Goal: Task Accomplishment & Management: Use online tool/utility

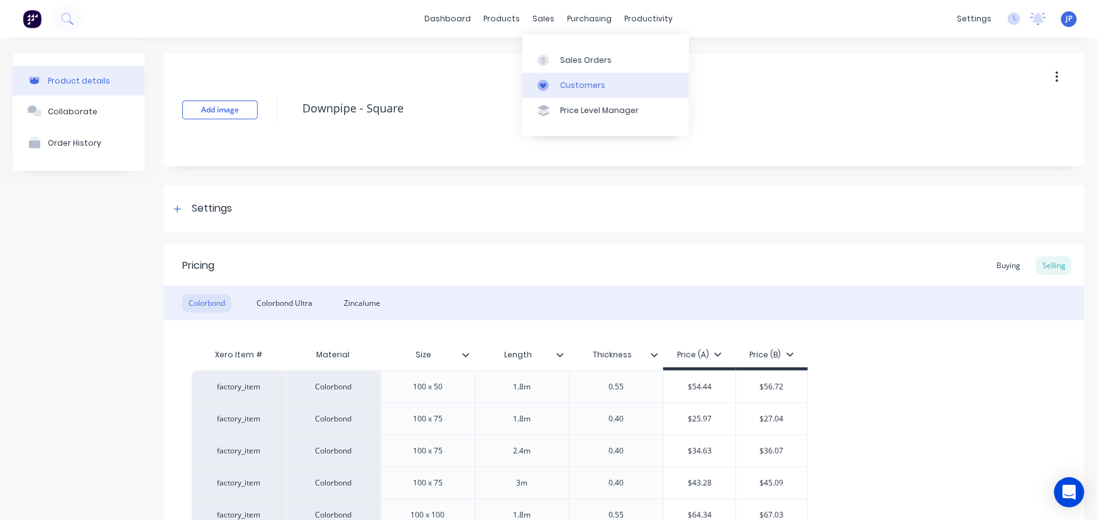
click at [571, 86] on div "Customers" at bounding box center [582, 85] width 45 height 11
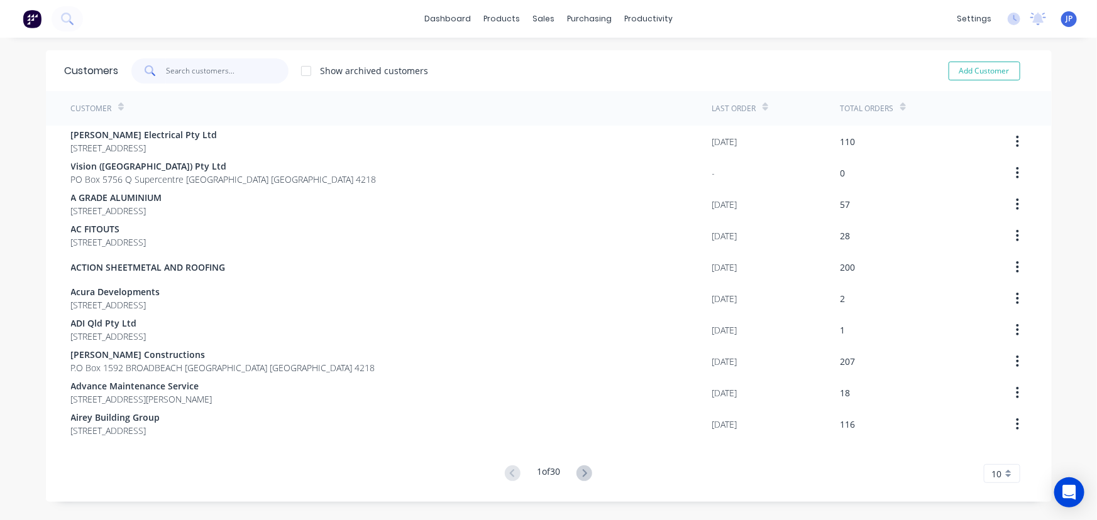
click at [166, 69] on input "text" at bounding box center [227, 70] width 123 height 25
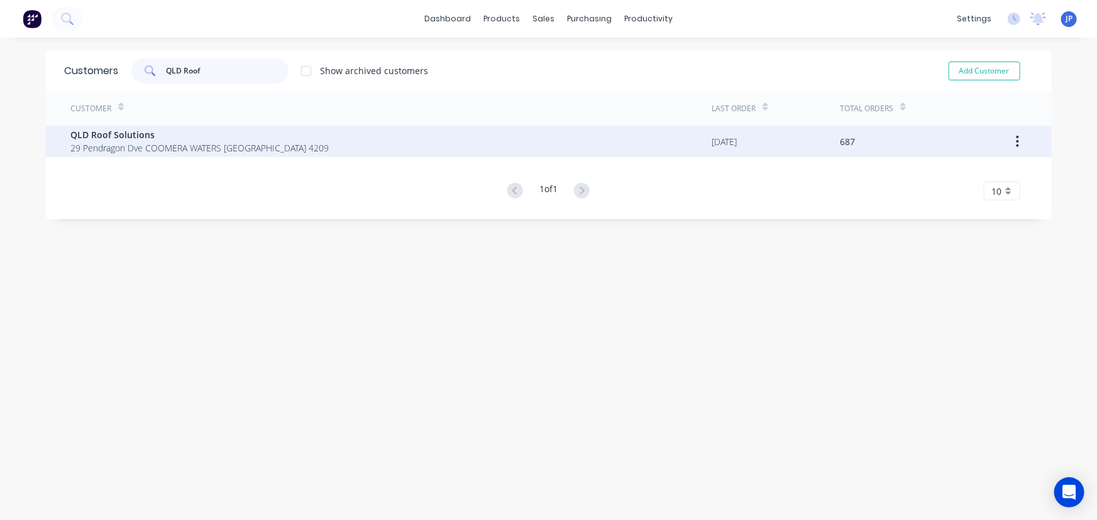
type input "QLD Roof"
click at [85, 137] on span "QLD Roof Solutions" at bounding box center [200, 134] width 258 height 13
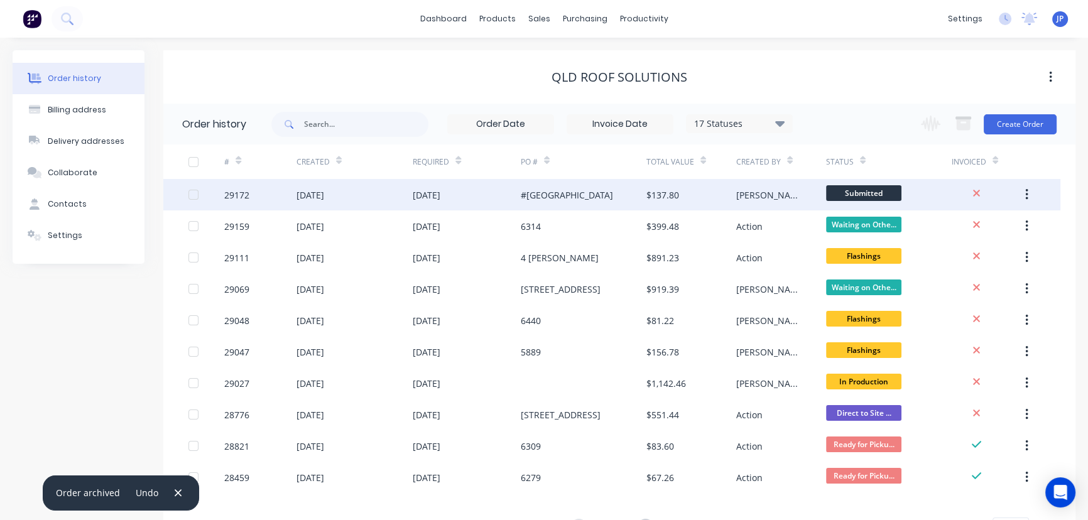
click at [266, 199] on div "29172" at bounding box center [260, 194] width 72 height 31
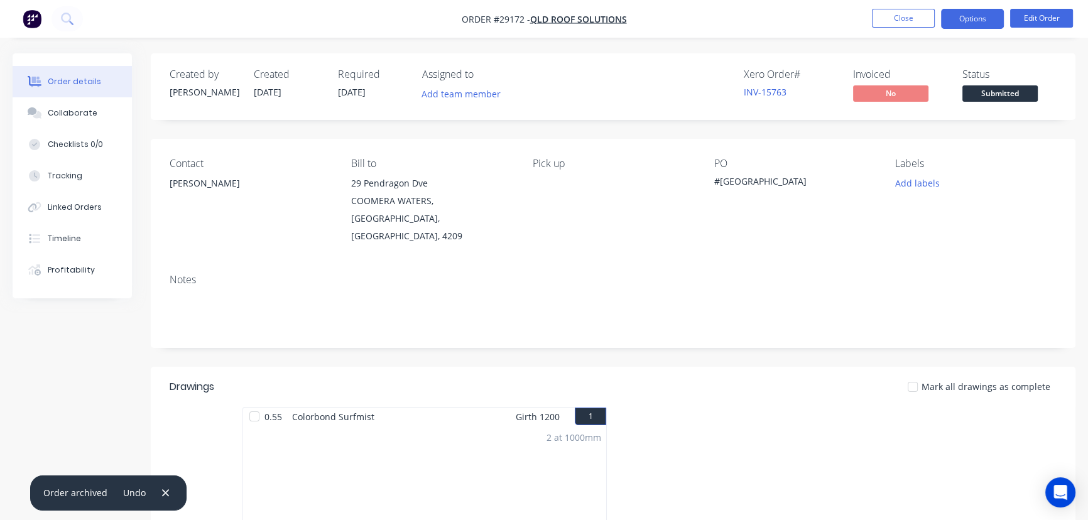
click at [957, 21] on button "Options" at bounding box center [972, 19] width 63 height 20
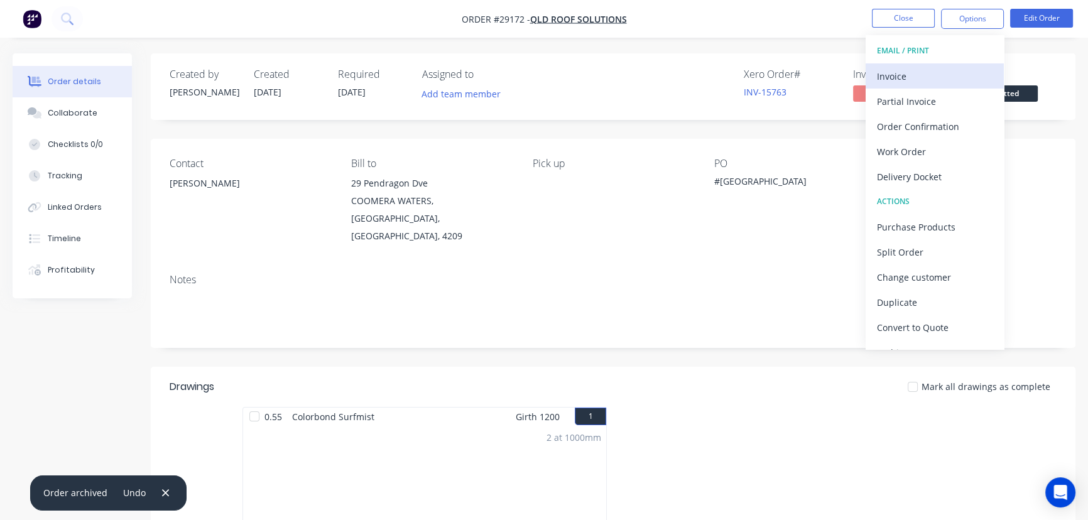
click at [895, 76] on div "Invoice" at bounding box center [935, 76] width 116 height 18
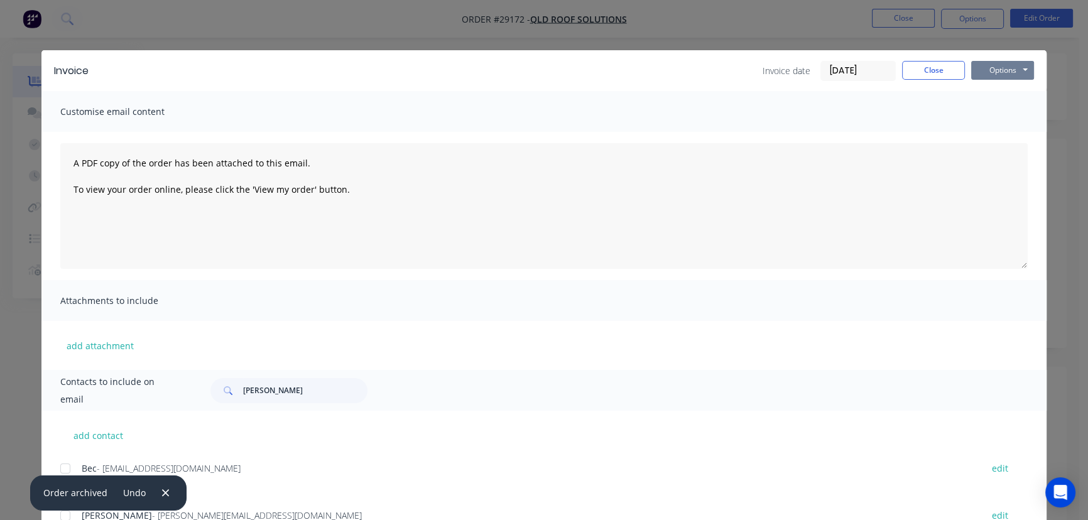
click at [990, 76] on button "Options" at bounding box center [1003, 70] width 63 height 19
click at [985, 109] on button "Print" at bounding box center [1012, 113] width 80 height 21
click at [925, 75] on button "Close" at bounding box center [933, 70] width 63 height 19
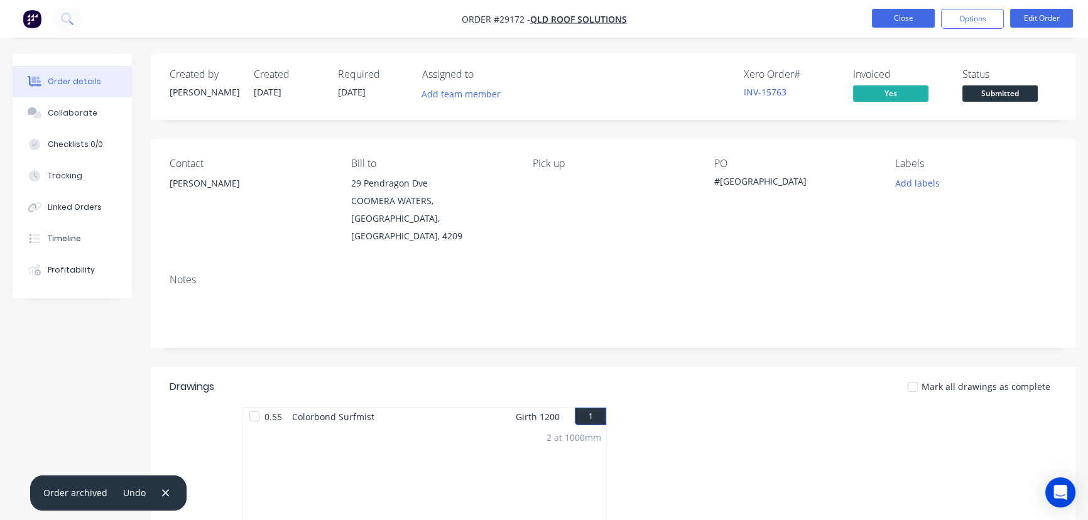
click at [915, 22] on button "Close" at bounding box center [903, 18] width 63 height 19
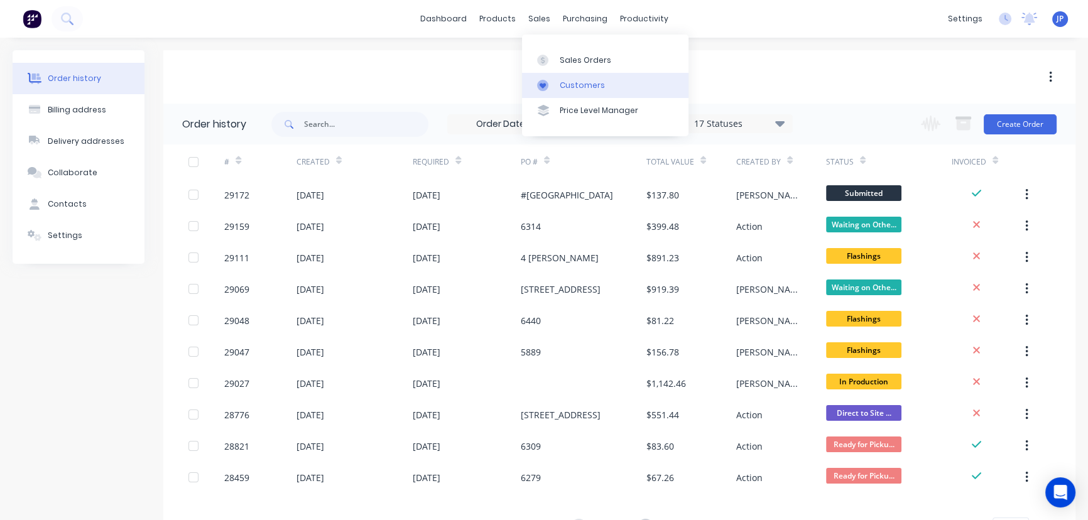
click at [580, 81] on div "Customers" at bounding box center [582, 85] width 45 height 11
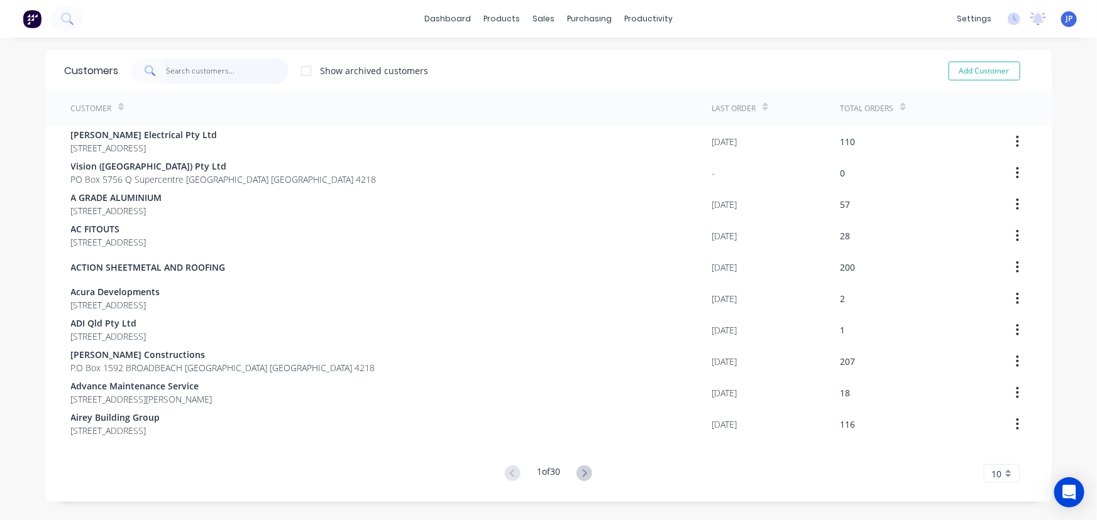
click at [207, 74] on input "text" at bounding box center [227, 70] width 123 height 25
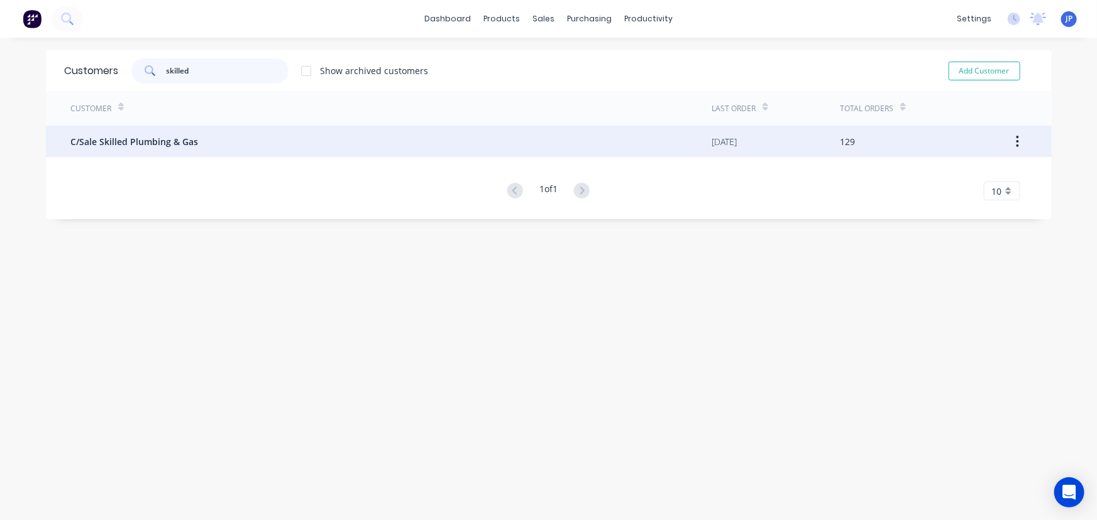
type input "skilled"
click at [160, 148] on span "C/Sale Skilled Plumbing & Gas" at bounding box center [135, 141] width 128 height 13
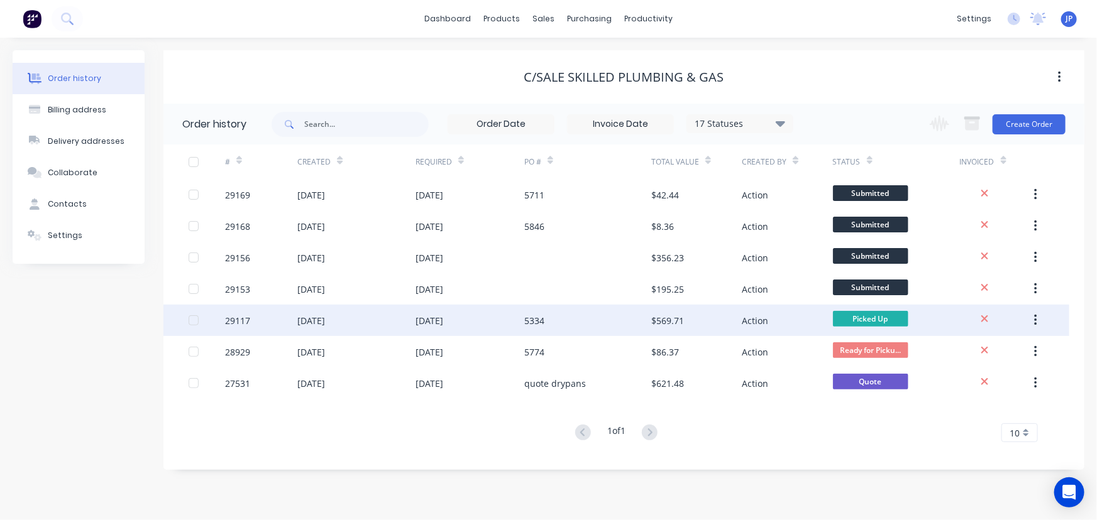
click at [325, 317] on div "[DATE]" at bounding box center [311, 320] width 28 height 13
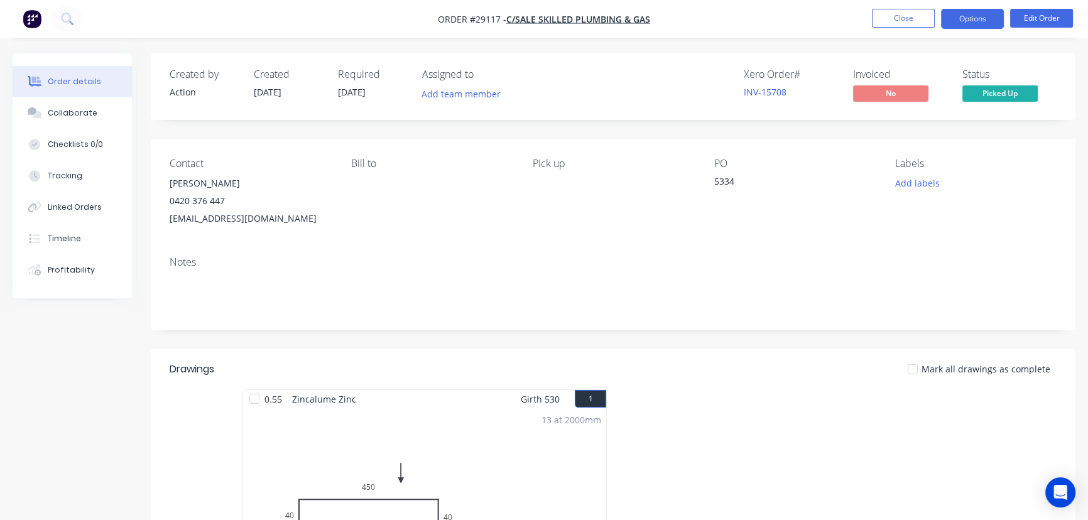
click at [968, 24] on button "Options" at bounding box center [972, 19] width 63 height 20
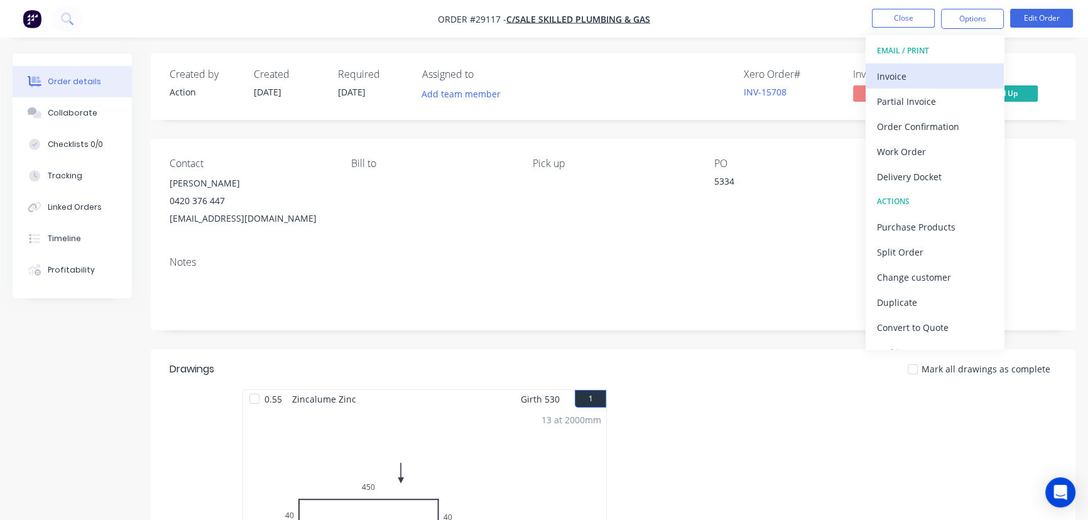
click at [923, 71] on div "Invoice" at bounding box center [935, 76] width 116 height 18
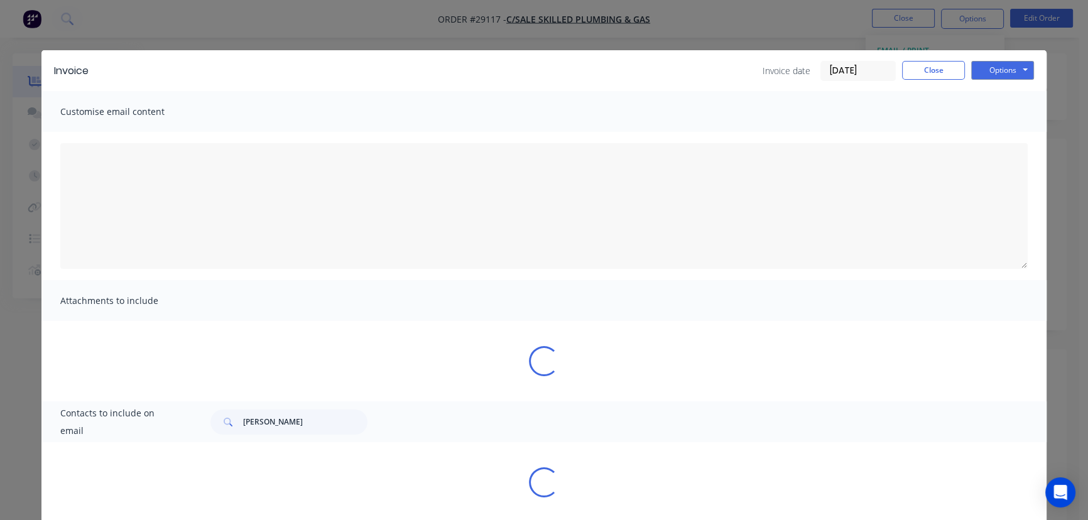
type textarea "A PDF copy of the order has been attached to this email. To view your order onl…"
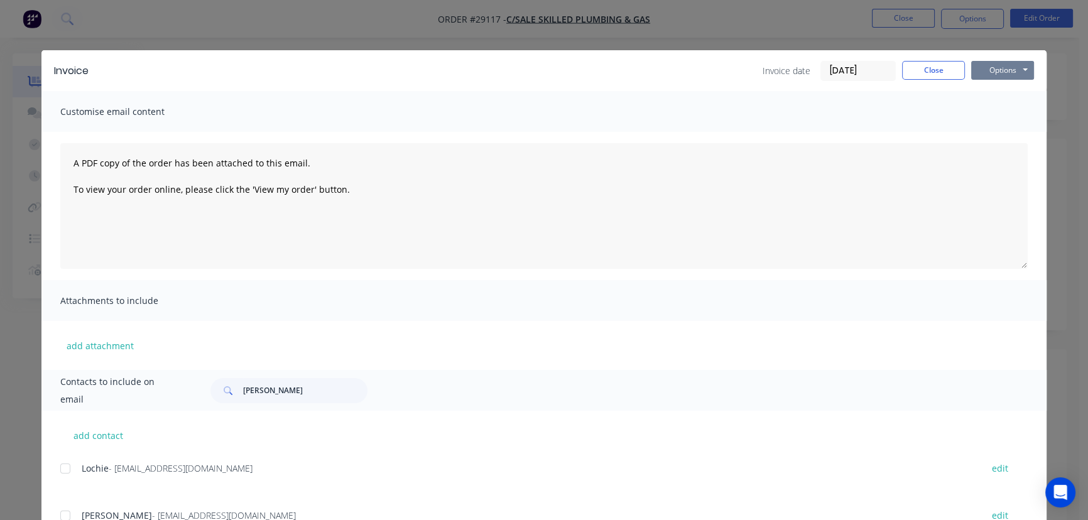
click at [994, 72] on button "Options" at bounding box center [1003, 70] width 63 height 19
click at [987, 115] on button "Print" at bounding box center [1012, 113] width 80 height 21
click at [914, 70] on button "Close" at bounding box center [933, 70] width 63 height 19
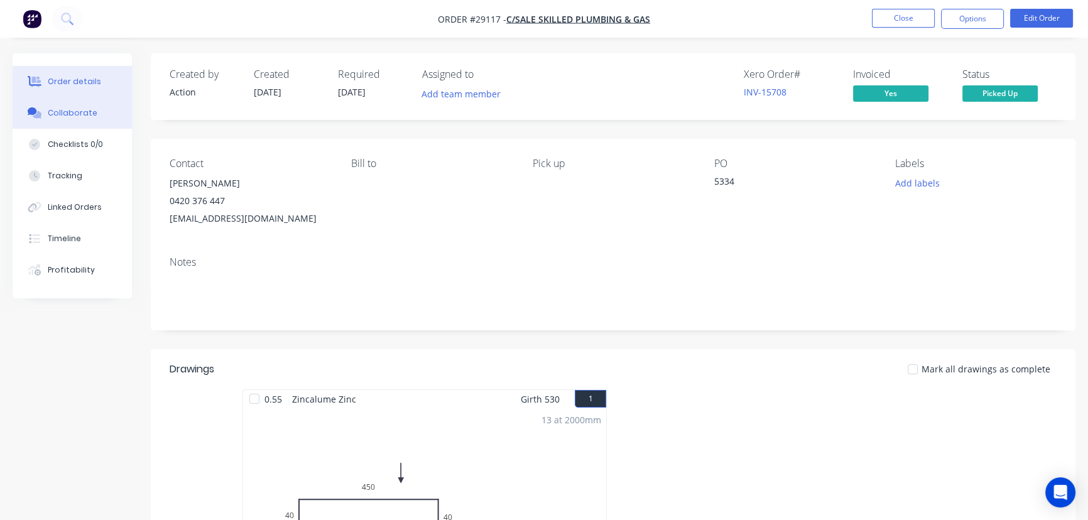
click at [80, 114] on div "Collaborate" at bounding box center [73, 112] width 50 height 11
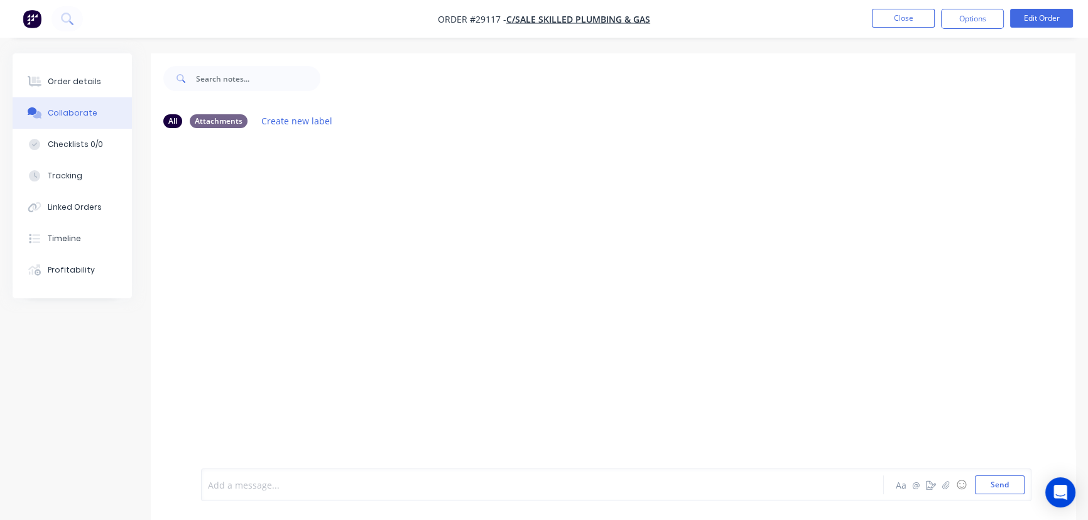
click at [231, 491] on div at bounding box center [515, 485] width 612 height 13
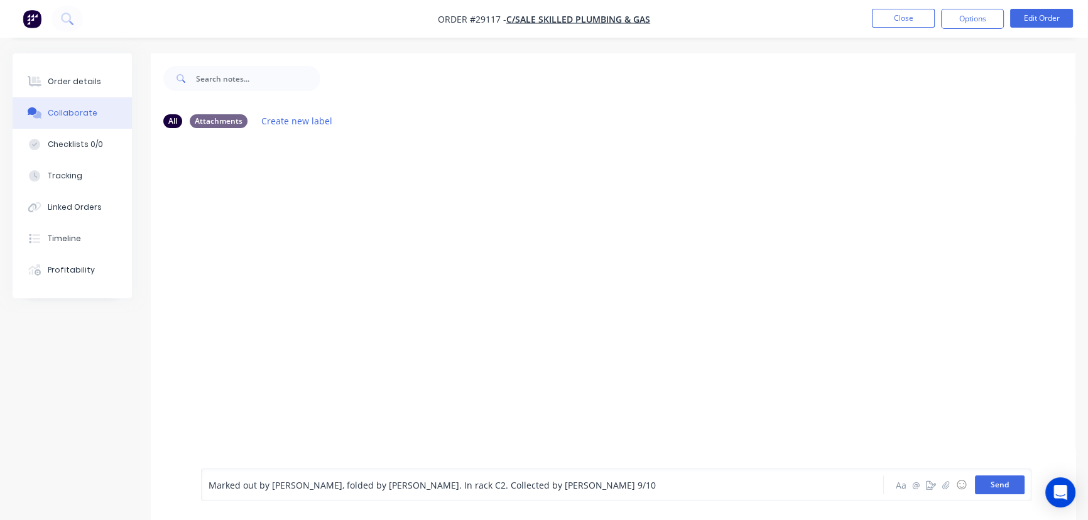
click at [992, 486] on button "Send" at bounding box center [1000, 485] width 50 height 19
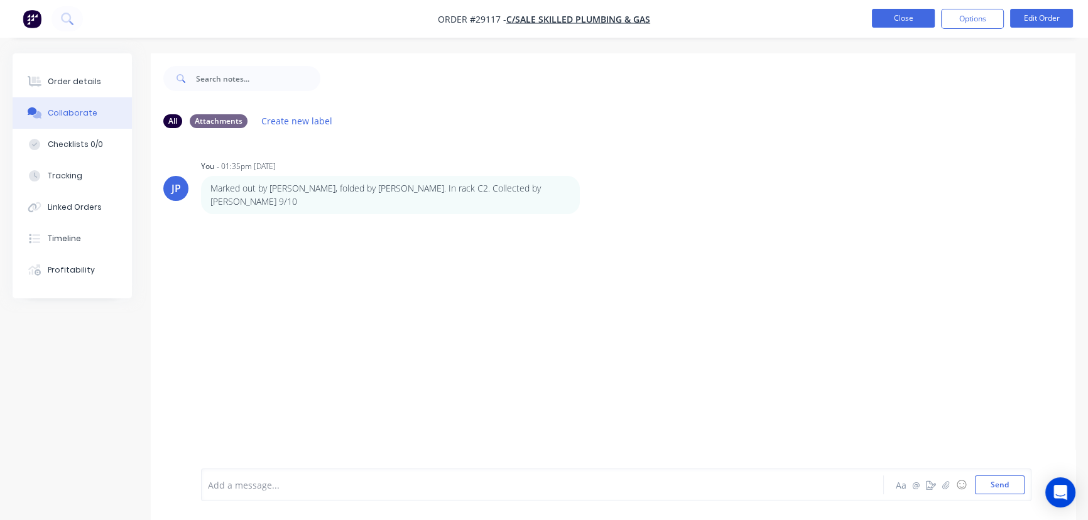
click at [881, 21] on button "Close" at bounding box center [903, 18] width 63 height 19
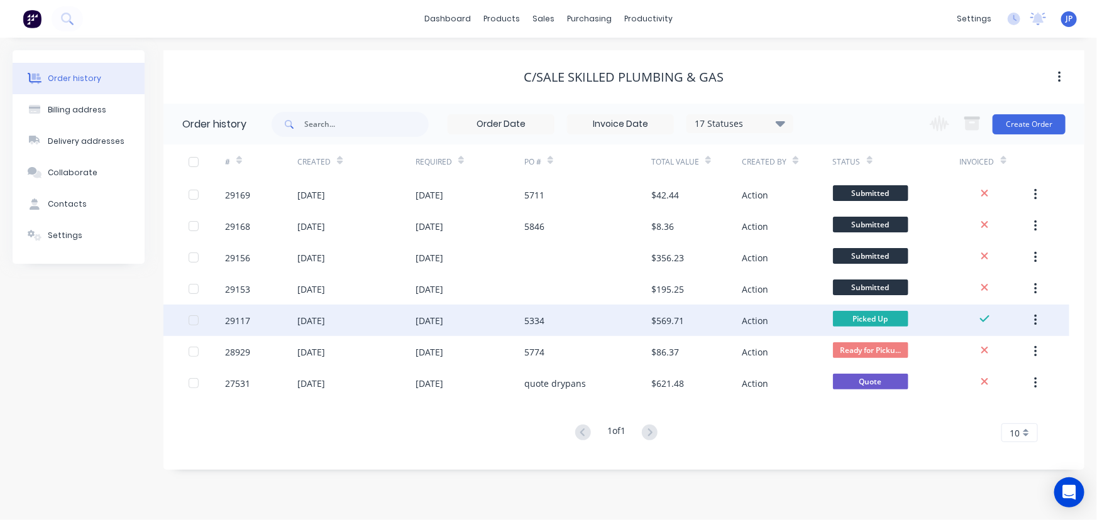
click at [1038, 320] on button "button" at bounding box center [1036, 320] width 30 height 23
click at [1006, 351] on div "Archive" at bounding box center [990, 353] width 97 height 18
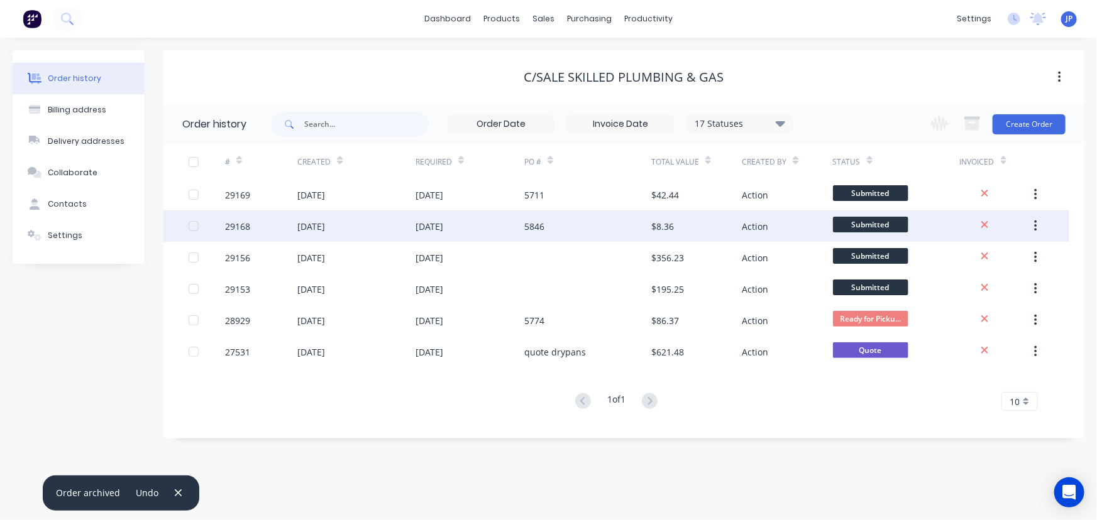
click at [356, 226] on div "[DATE]" at bounding box center [356, 226] width 118 height 31
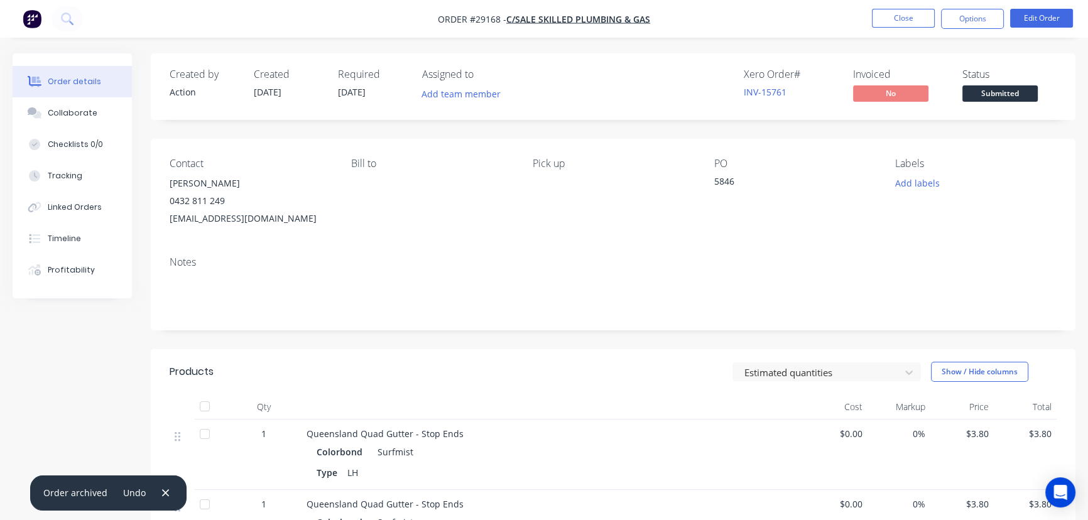
drag, startPoint x: 968, startPoint y: 21, endPoint x: 969, endPoint y: 29, distance: 7.6
click at [969, 21] on button "Options" at bounding box center [972, 19] width 63 height 20
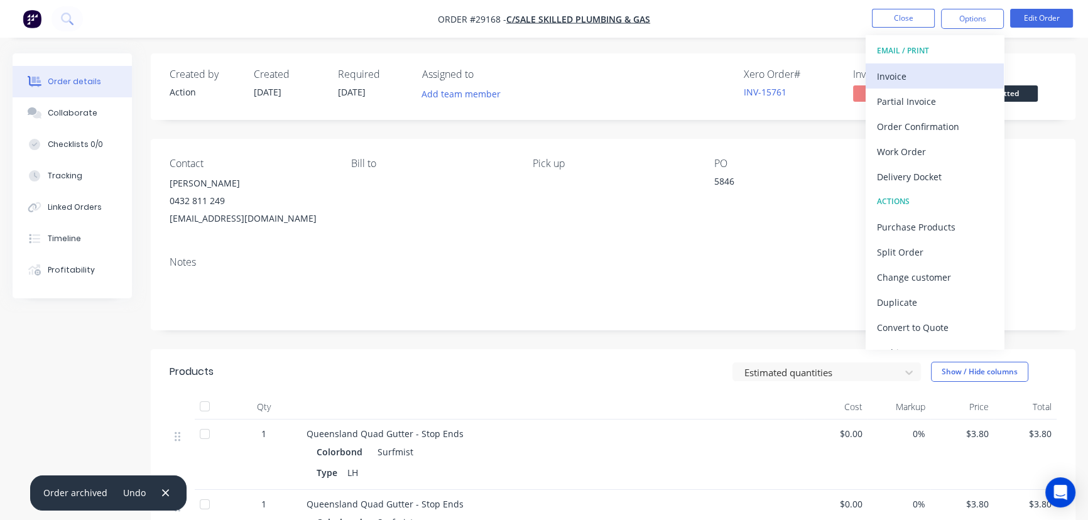
click at [936, 80] on div "Invoice" at bounding box center [935, 76] width 116 height 18
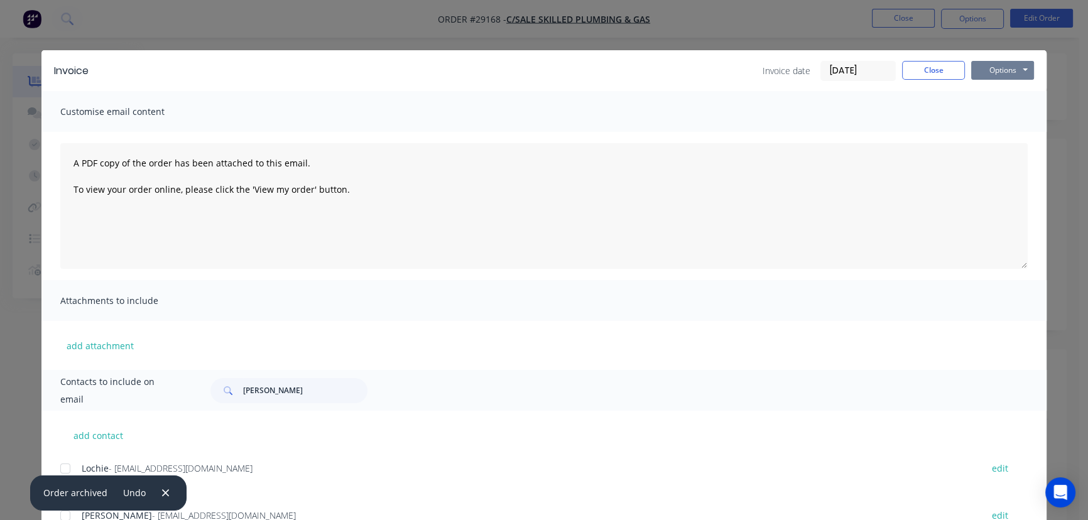
click at [999, 70] on button "Options" at bounding box center [1003, 70] width 63 height 19
click at [997, 119] on button "Print" at bounding box center [1012, 113] width 80 height 21
click at [945, 77] on button "Close" at bounding box center [933, 70] width 63 height 19
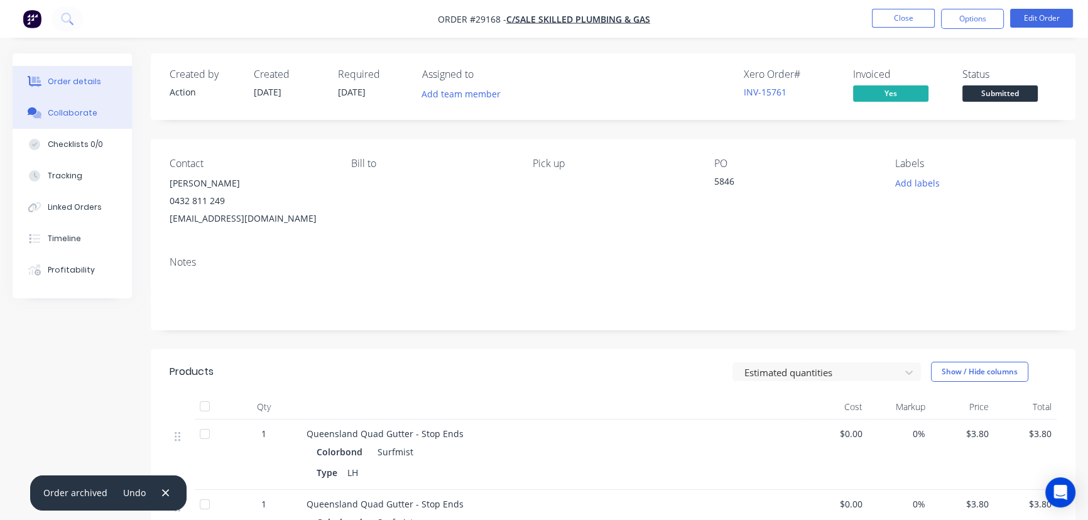
click at [97, 114] on button "Collaborate" at bounding box center [72, 112] width 119 height 31
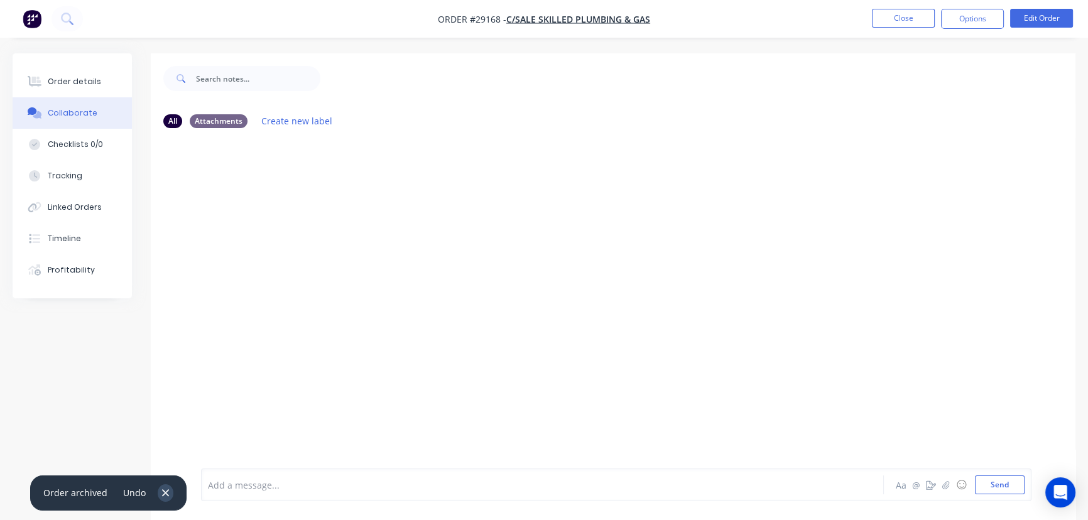
click at [162, 493] on icon "button" at bounding box center [166, 493] width 8 height 11
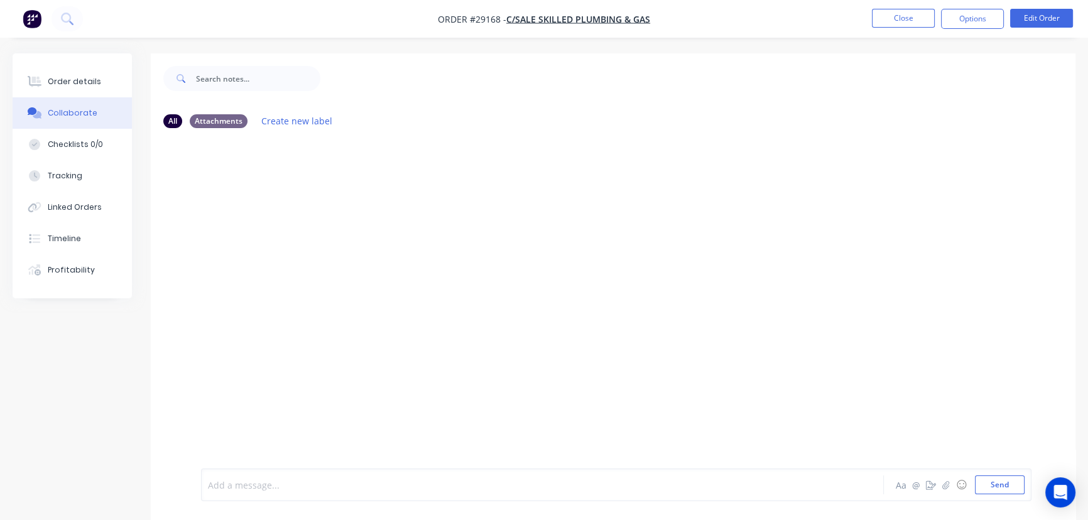
click at [223, 490] on div at bounding box center [515, 485] width 612 height 13
click at [1004, 484] on button "Send" at bounding box center [1000, 485] width 50 height 19
click at [909, 22] on button "Close" at bounding box center [903, 18] width 63 height 19
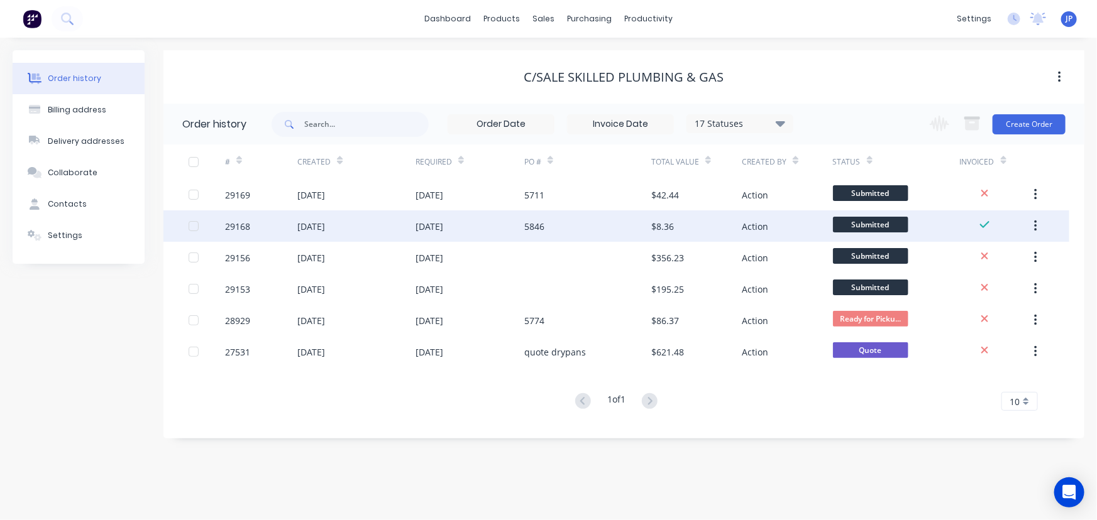
click at [1034, 223] on icon "button" at bounding box center [1035, 226] width 3 height 14
click at [979, 258] on div "Archive" at bounding box center [990, 259] width 97 height 18
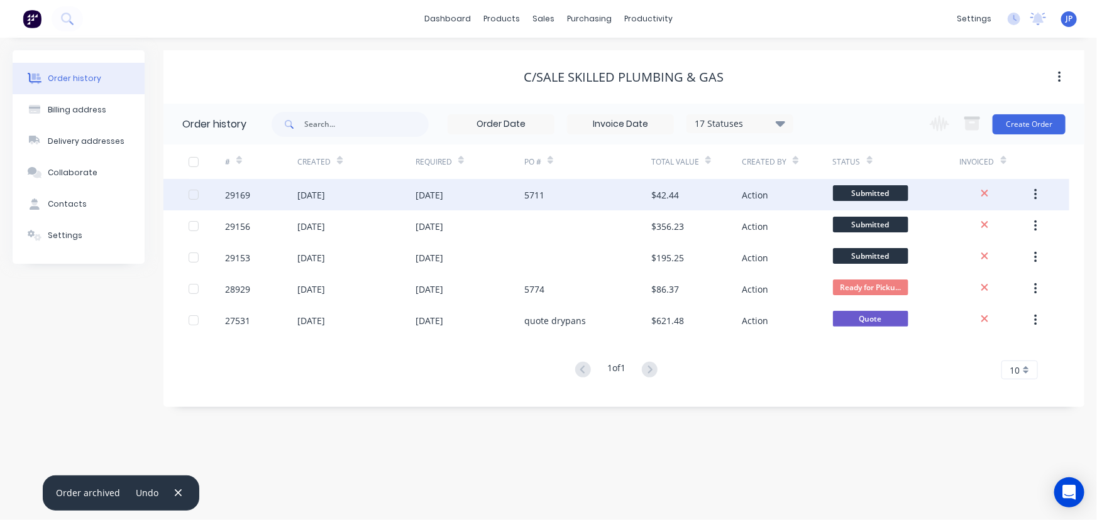
click at [358, 196] on div "[DATE]" at bounding box center [356, 194] width 118 height 31
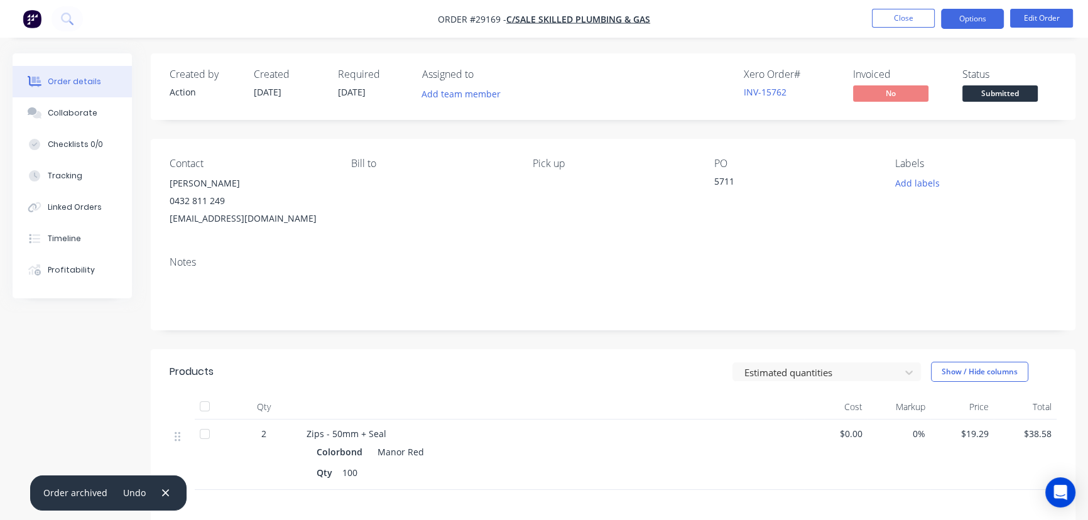
click at [965, 17] on button "Options" at bounding box center [972, 19] width 63 height 20
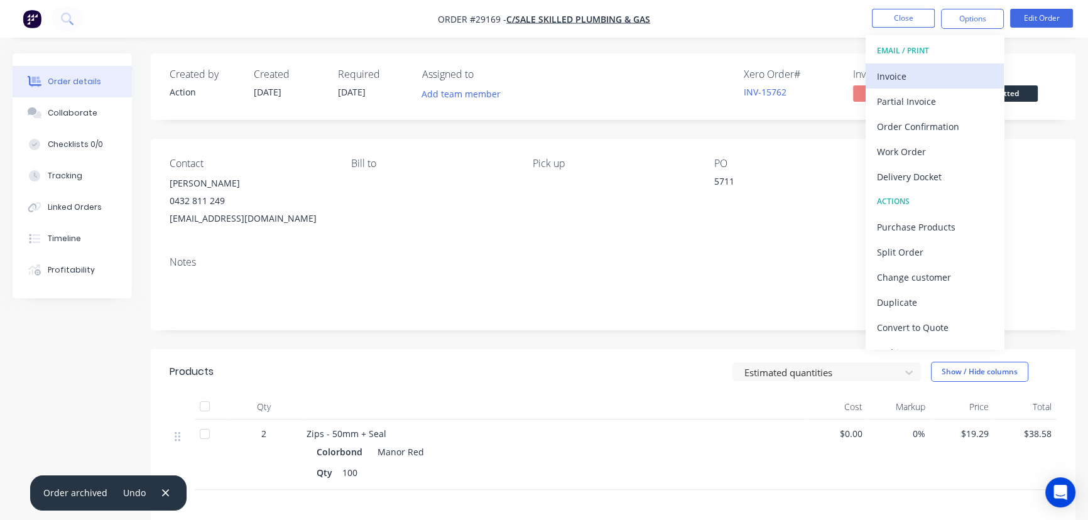
click at [919, 80] on div "Invoice" at bounding box center [935, 76] width 116 height 18
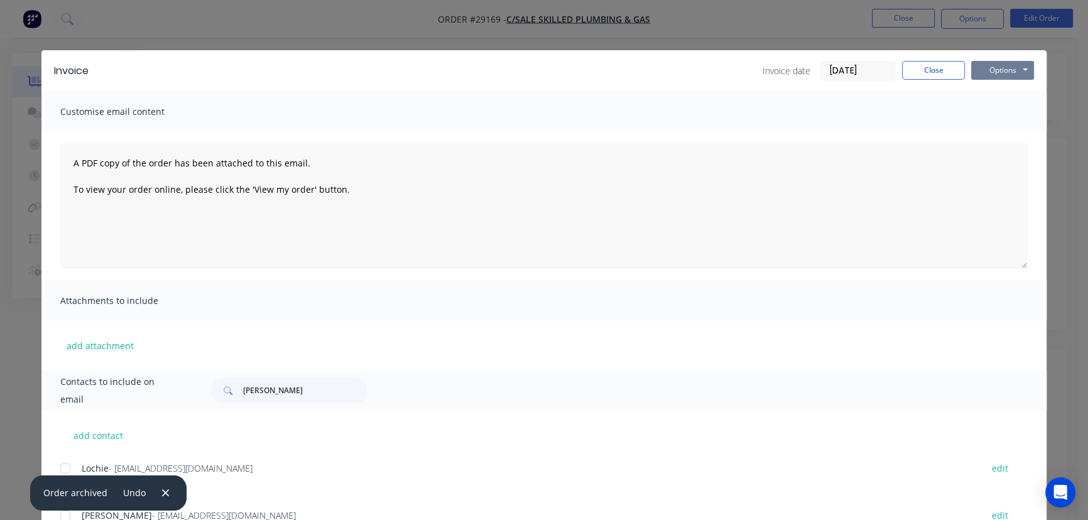
click at [984, 70] on button "Options" at bounding box center [1003, 70] width 63 height 19
click at [981, 112] on button "Print" at bounding box center [1012, 113] width 80 height 21
click at [933, 74] on button "Close" at bounding box center [933, 70] width 63 height 19
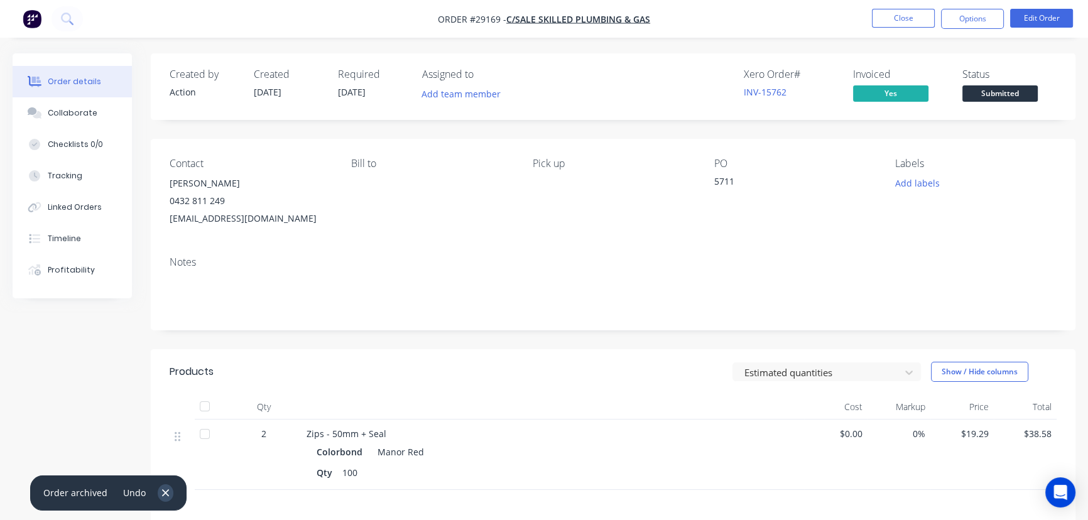
click at [165, 490] on icon "button" at bounding box center [166, 493] width 8 height 11
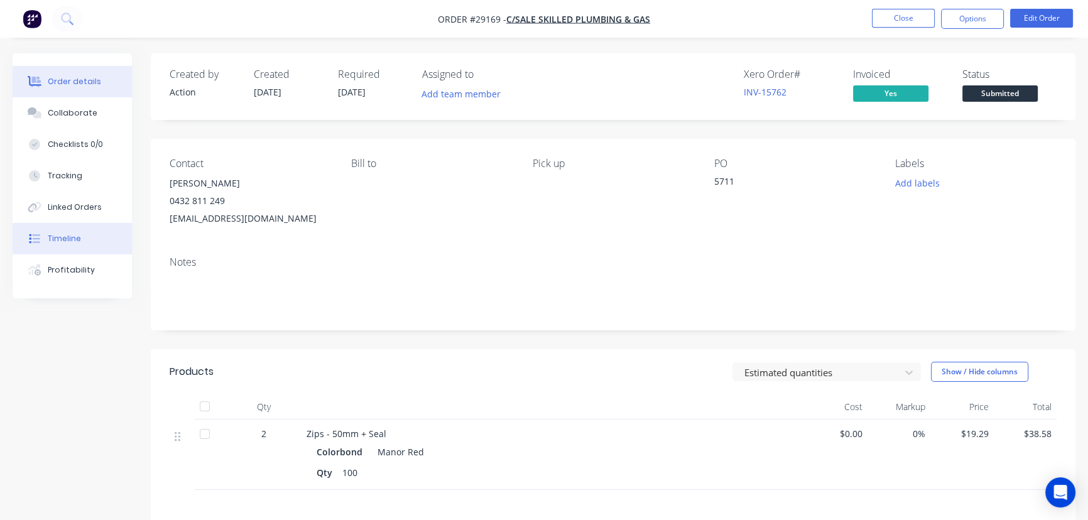
drag, startPoint x: 109, startPoint y: 113, endPoint x: 128, endPoint y: 243, distance: 130.9
click at [109, 126] on button "Collaborate" at bounding box center [72, 112] width 119 height 31
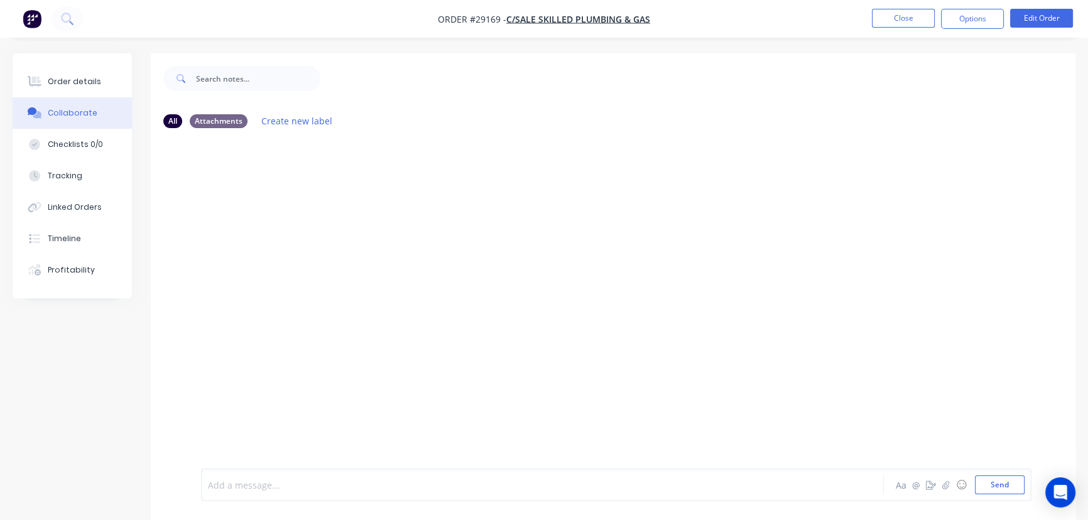
click at [236, 491] on div at bounding box center [515, 485] width 612 height 13
click at [987, 495] on div "Picked up 9/10-stock Aa @ ☺ Send" at bounding box center [616, 485] width 831 height 33
click at [997, 481] on button "Send" at bounding box center [1000, 485] width 50 height 19
click at [886, 21] on button "Close" at bounding box center [903, 18] width 63 height 19
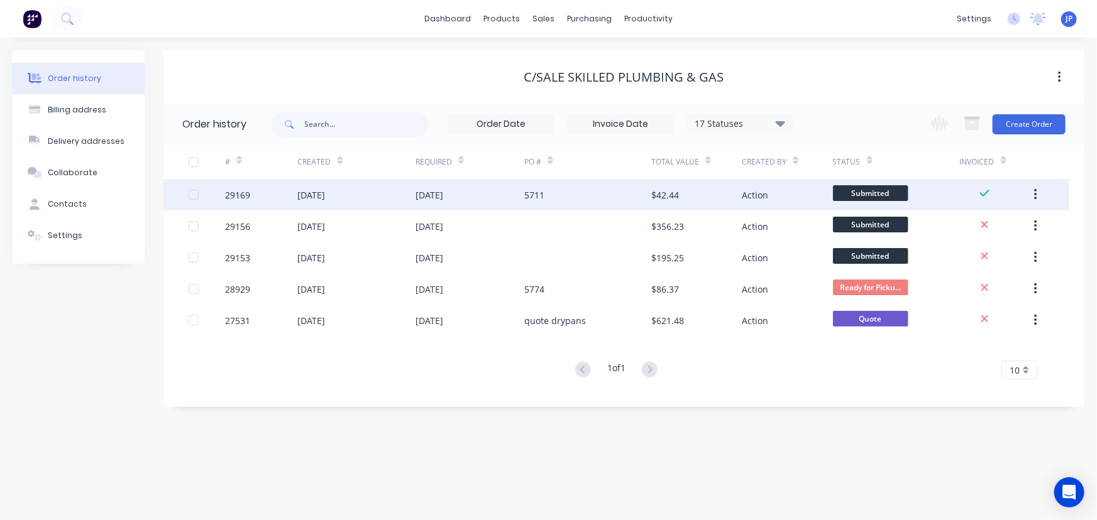
click at [1037, 192] on icon "button" at bounding box center [1035, 195] width 3 height 14
click at [992, 216] on button "Archive" at bounding box center [990, 228] width 119 height 25
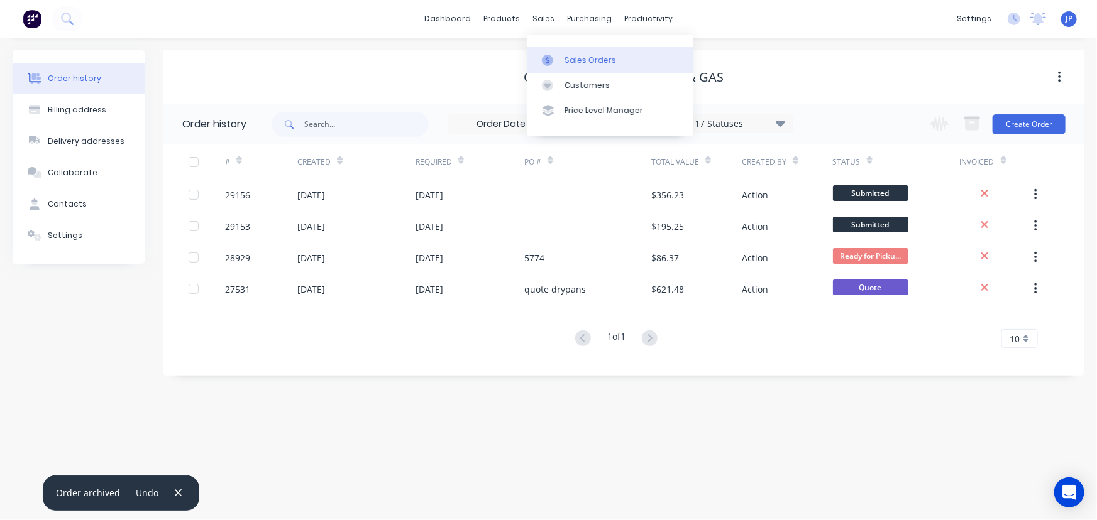
click at [585, 60] on div "Sales Orders" at bounding box center [590, 60] width 52 height 11
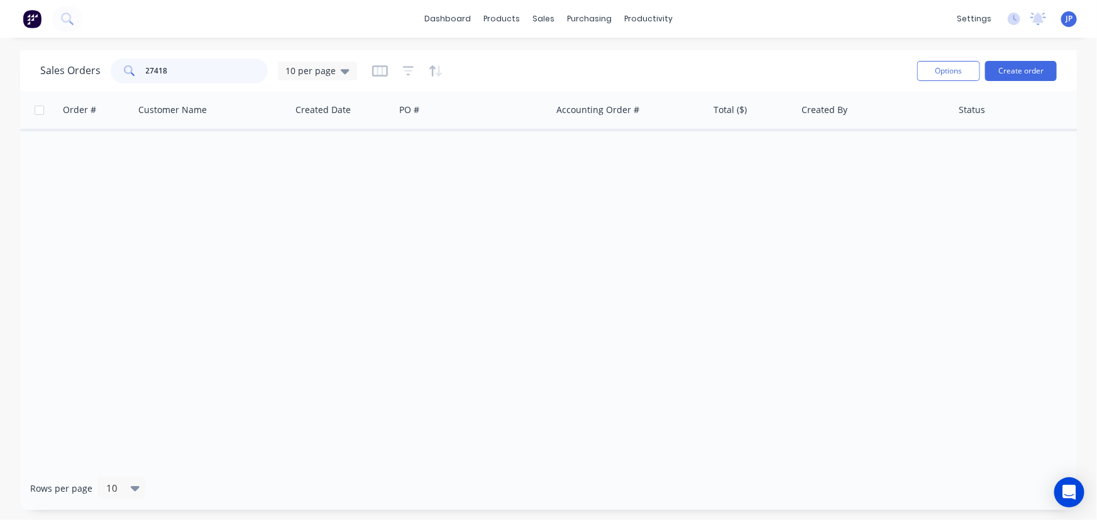
drag, startPoint x: 208, startPoint y: 74, endPoint x: 118, endPoint y: 73, distance: 89.9
click at [126, 79] on div "27418" at bounding box center [189, 70] width 157 height 25
type input "29174"
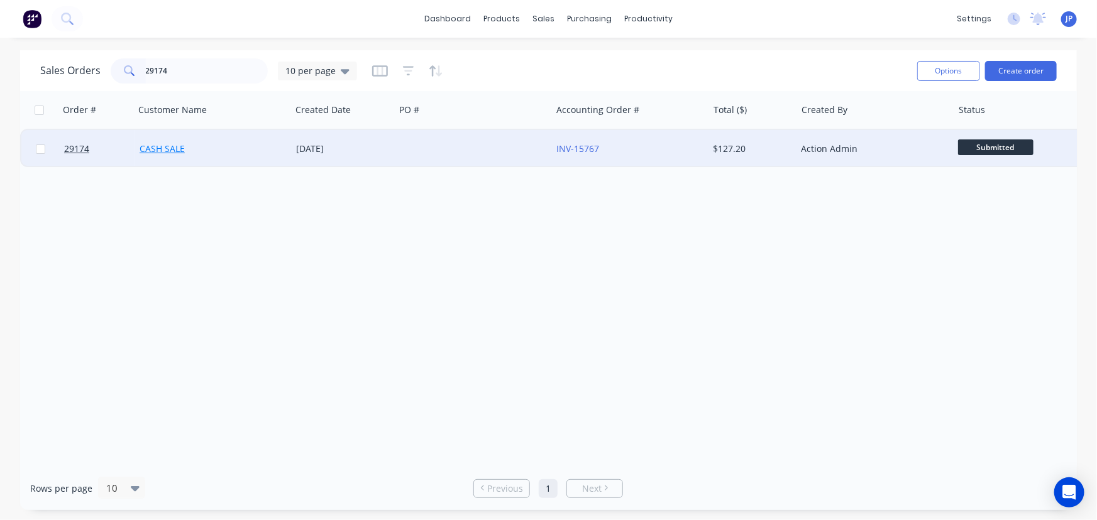
click at [150, 149] on link "CASH SALE" at bounding box center [162, 149] width 45 height 12
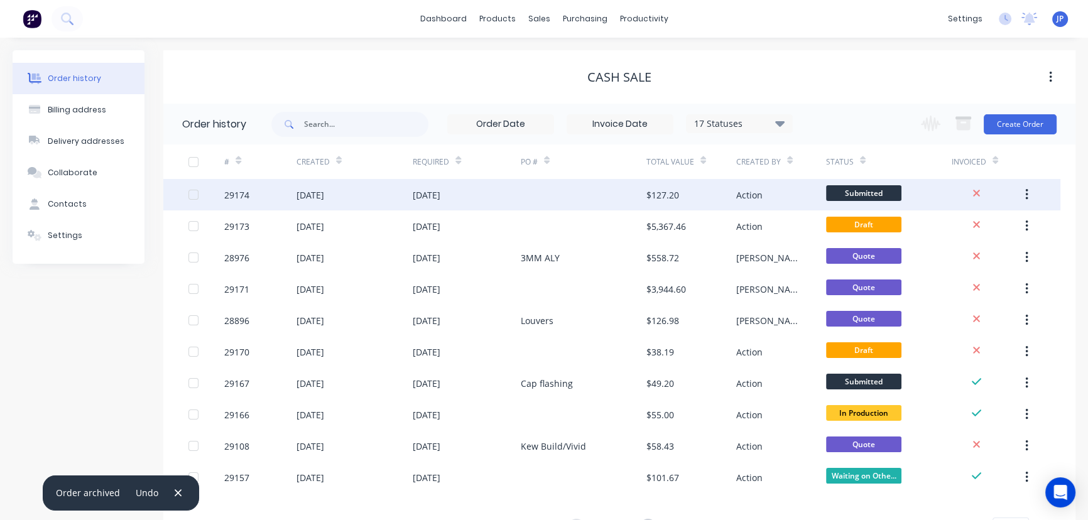
click at [216, 195] on div at bounding box center [207, 194] width 36 height 31
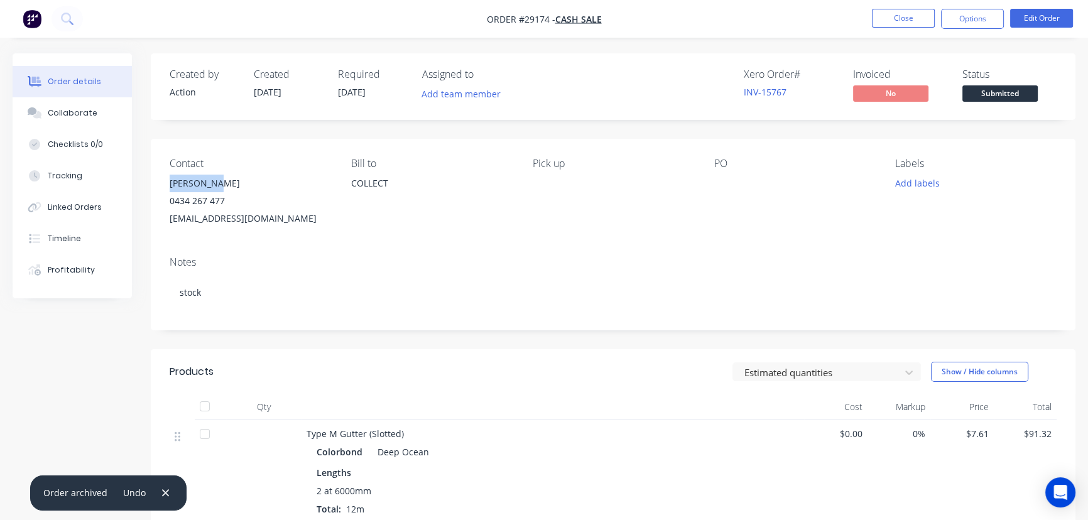
drag, startPoint x: 216, startPoint y: 179, endPoint x: 158, endPoint y: 178, distance: 57.8
click at [158, 178] on div "Contact [PERSON_NAME] [PHONE_NUMBER] [EMAIL_ADDRESS][DOMAIN_NAME] [PERSON_NAME]…" at bounding box center [613, 192] width 925 height 107
copy div "[PERSON_NAME]"
click at [970, 28] on button "Options" at bounding box center [972, 19] width 63 height 20
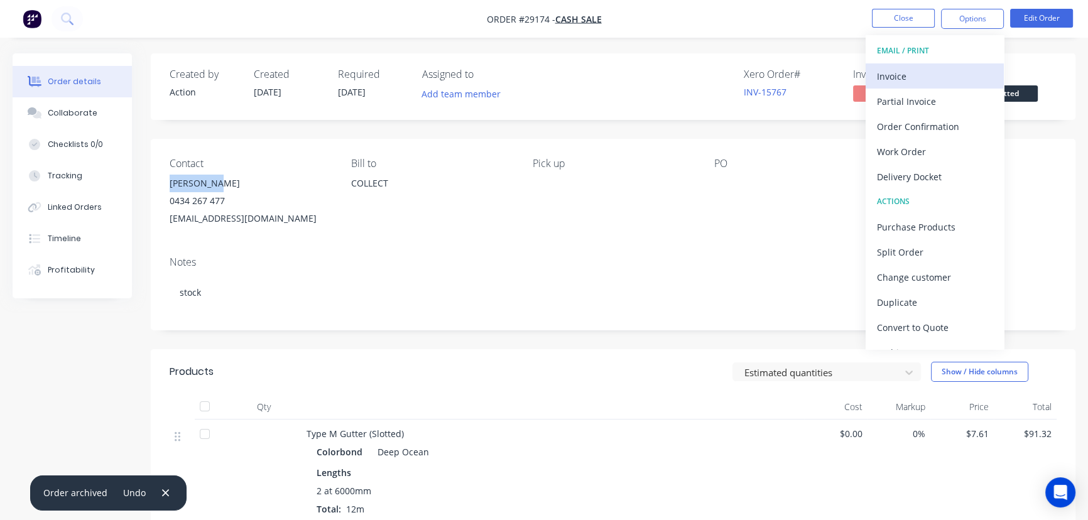
click at [901, 73] on div "Invoice" at bounding box center [935, 76] width 116 height 18
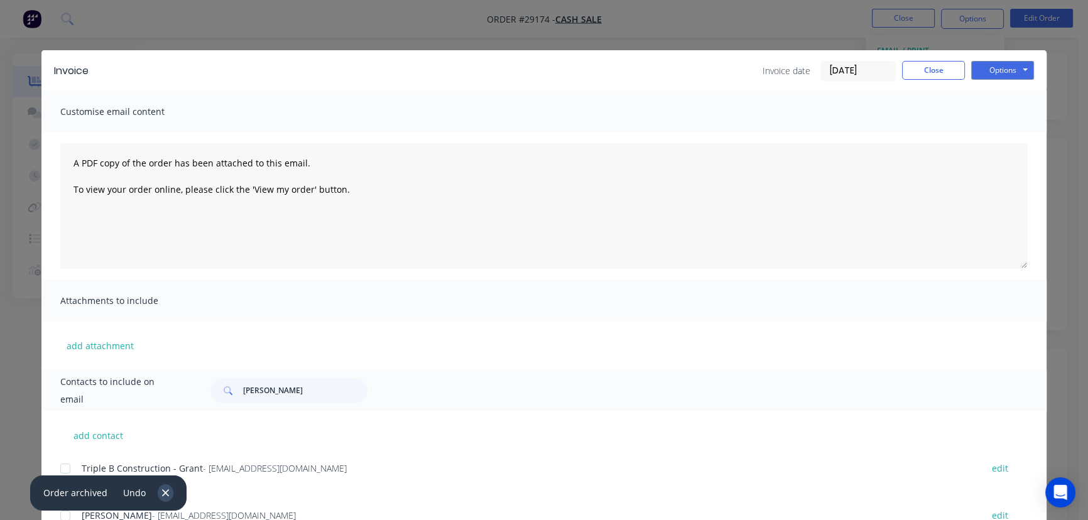
click at [165, 490] on icon "button" at bounding box center [165, 493] width 7 height 7
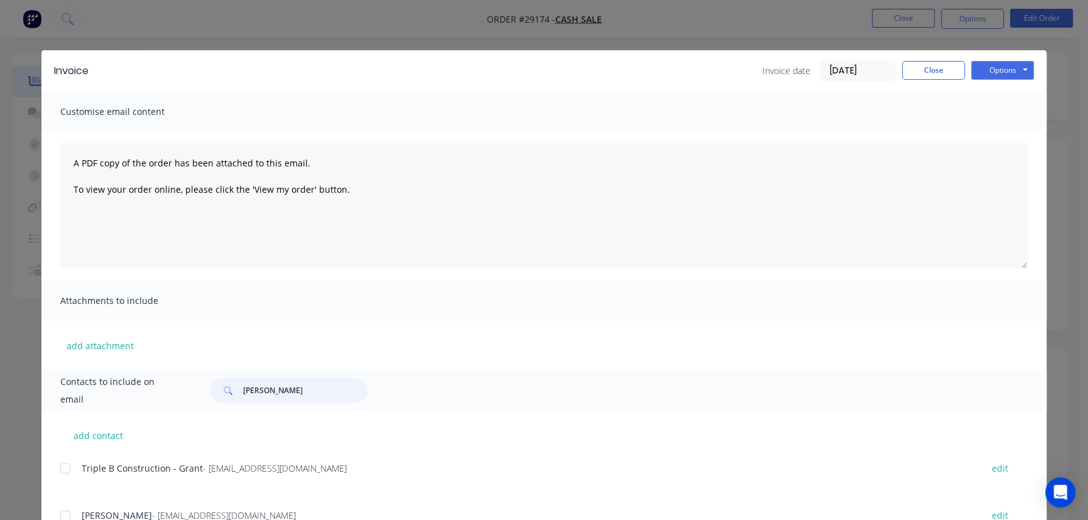
drag, startPoint x: 302, startPoint y: 395, endPoint x: 238, endPoint y: 399, distance: 64.2
click at [238, 399] on div "[PERSON_NAME]" at bounding box center [289, 390] width 157 height 25
paste input "Caio Ter"
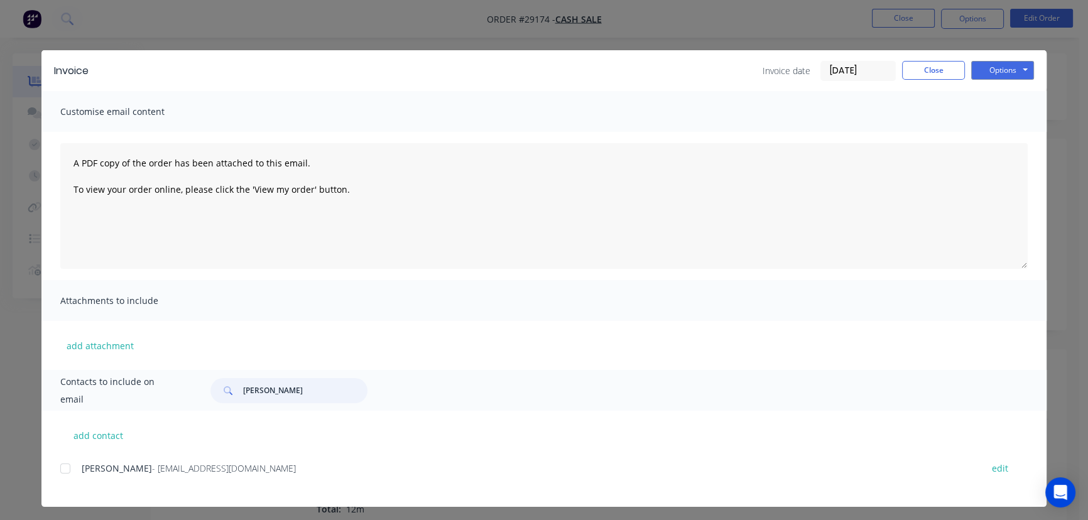
type input "[PERSON_NAME]"
drag, startPoint x: 239, startPoint y: 477, endPoint x: 69, endPoint y: 481, distance: 170.4
click at [69, 481] on div "[PERSON_NAME] - [EMAIL_ADDRESS][DOMAIN_NAME] edit" at bounding box center [553, 476] width 987 height 32
copy div "[PERSON_NAME] - [EMAIL_ADDRESS][DOMAIN_NAME]"
click at [997, 71] on button "Options" at bounding box center [1003, 70] width 63 height 19
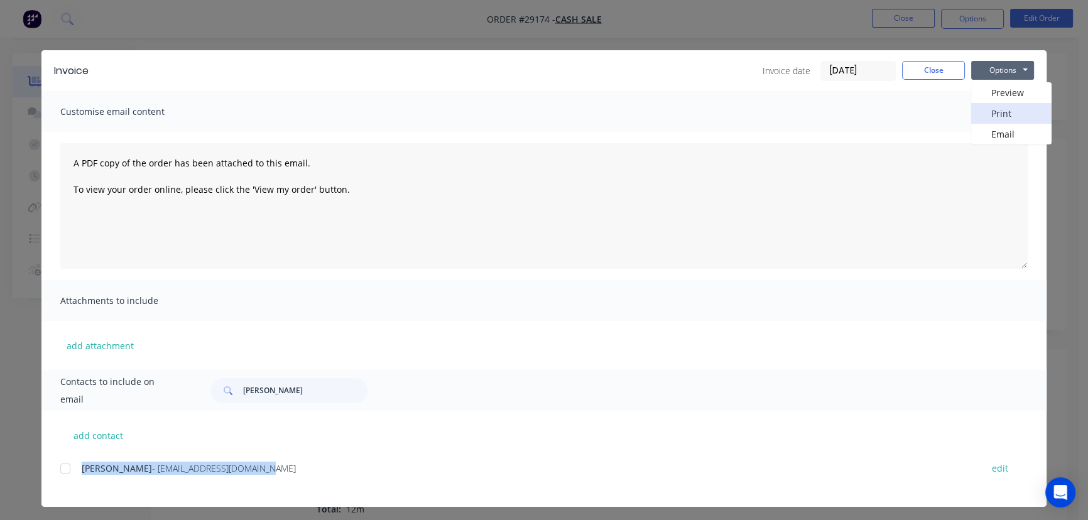
click at [985, 114] on button "Print" at bounding box center [1012, 113] width 80 height 21
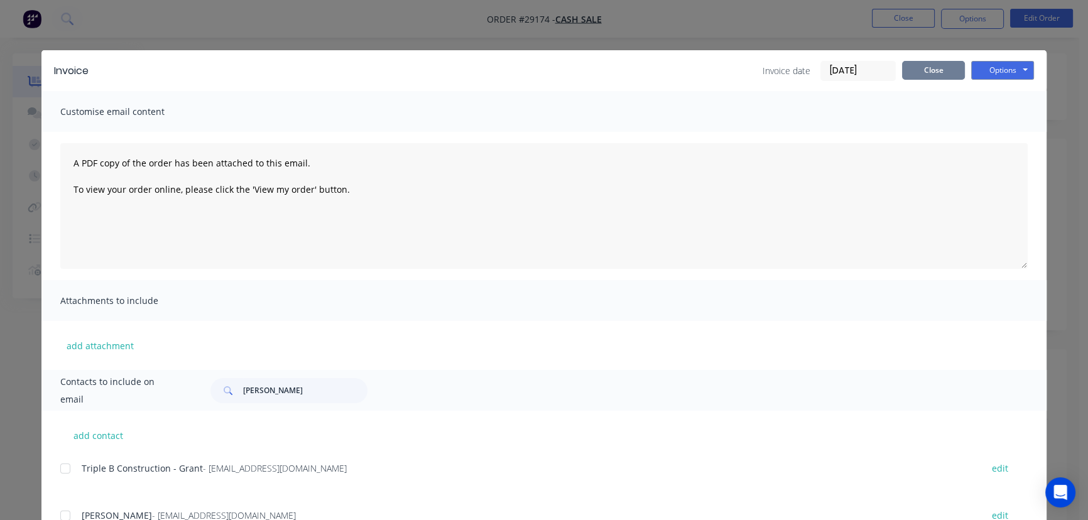
click at [921, 69] on button "Close" at bounding box center [933, 70] width 63 height 19
